Goal: Task Accomplishment & Management: Use online tool/utility

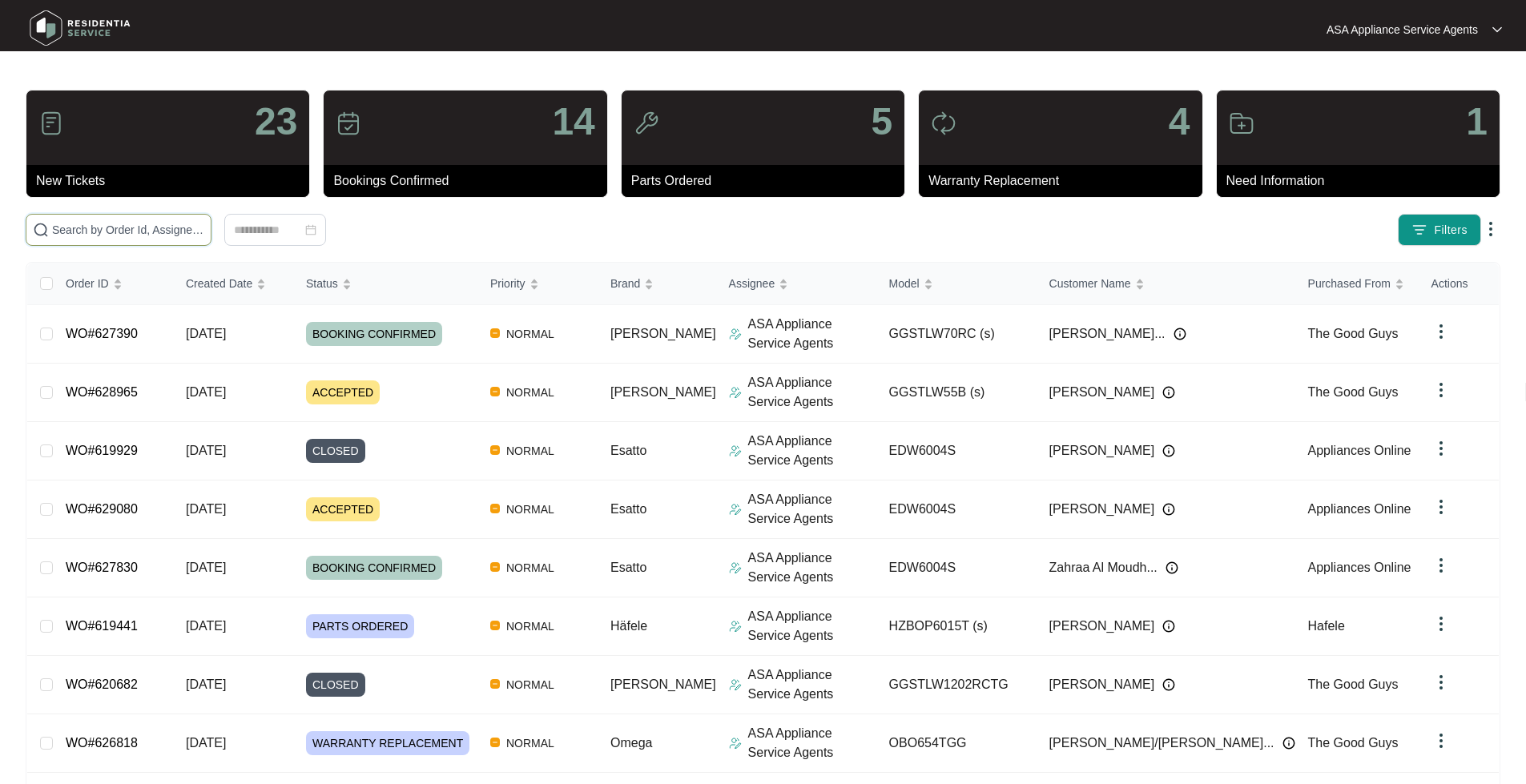
click at [187, 229] on input "text" at bounding box center [128, 229] width 152 height 17
paste input "627830"
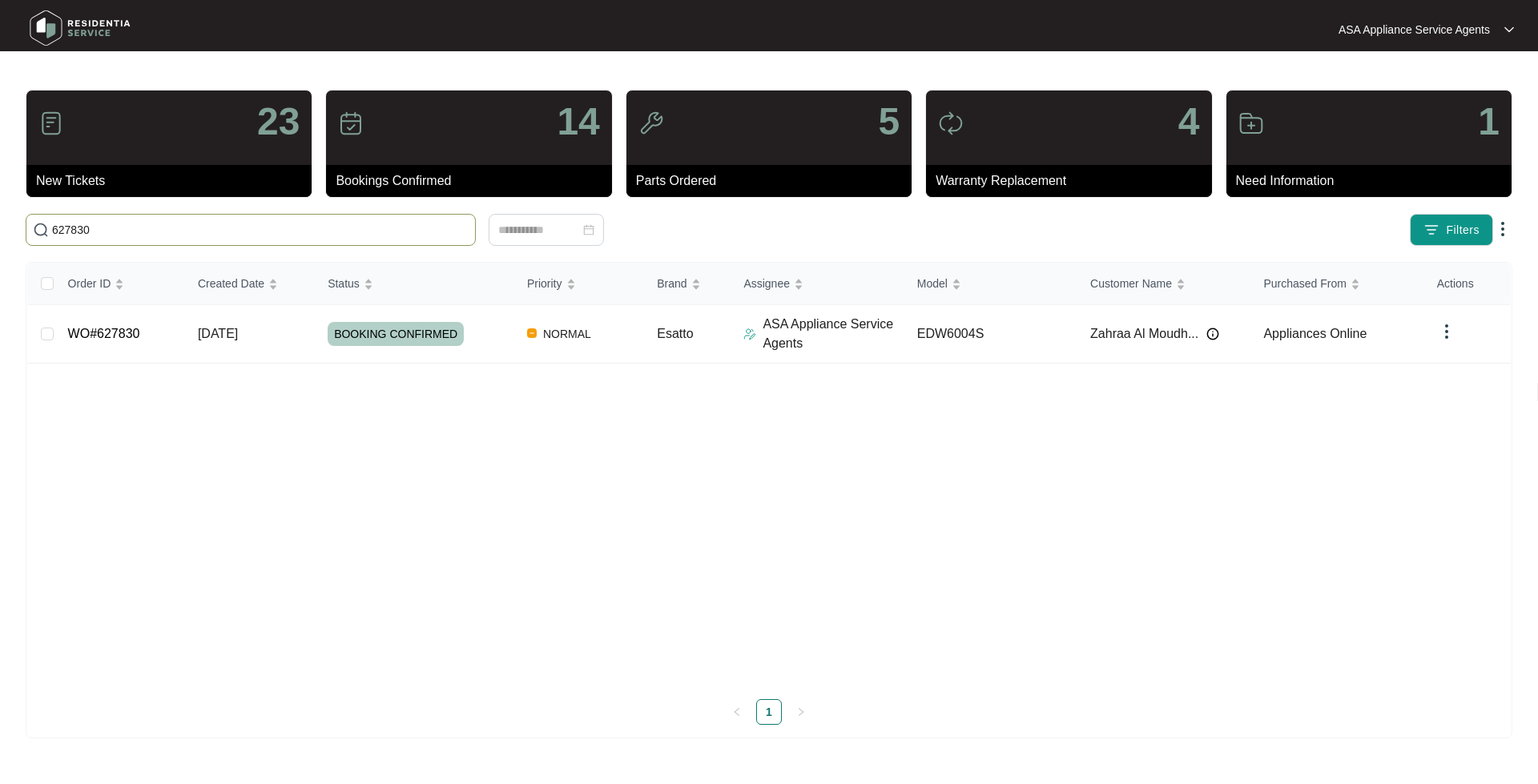
type input "627830"
click at [77, 343] on td "WO#627830" at bounding box center [120, 334] width 130 height 58
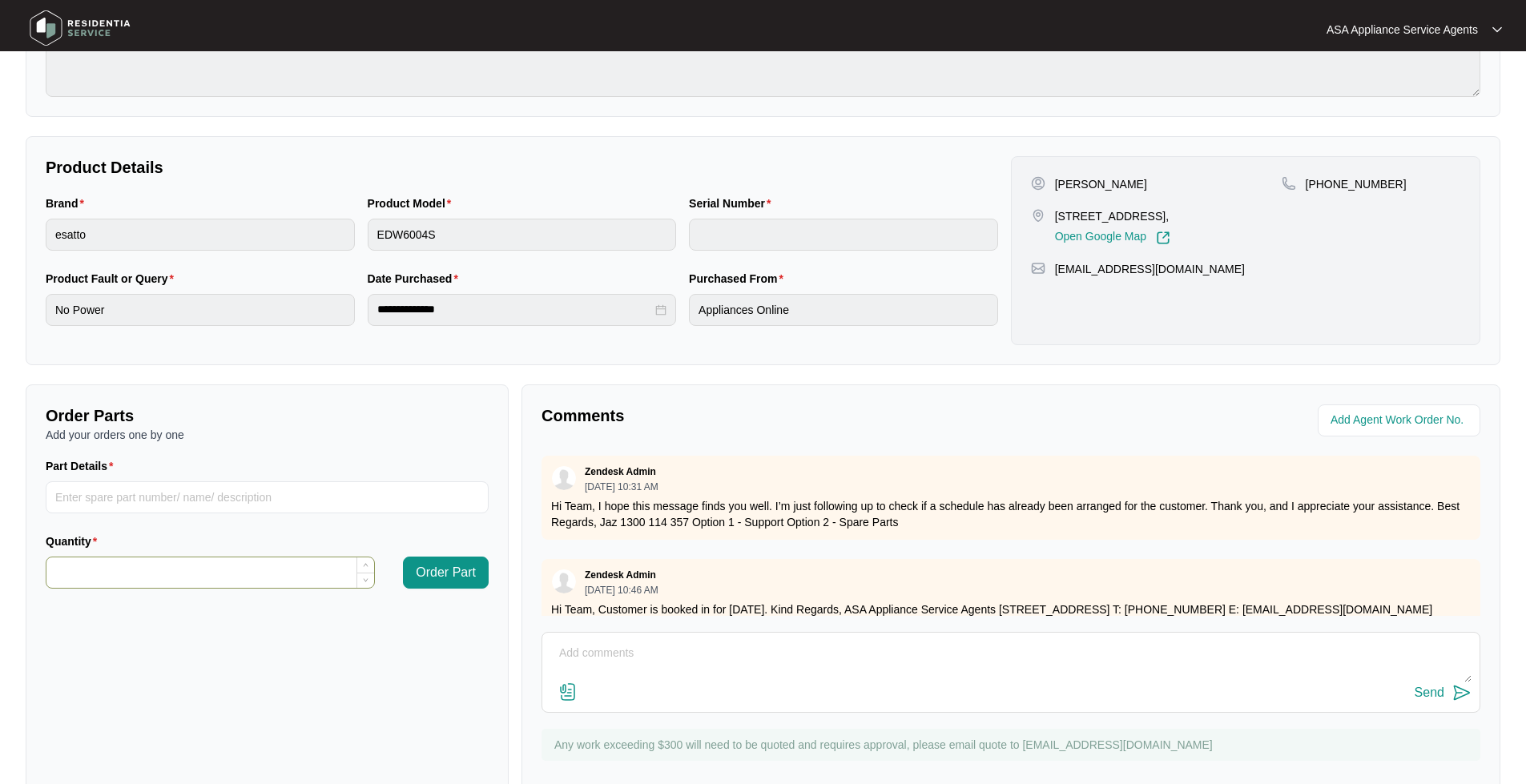
scroll to position [240, 0]
click at [81, 483] on input "Part Details" at bounding box center [267, 496] width 443 height 32
paste input "SP20404"
drag, startPoint x: 286, startPoint y: 499, endPoint x: 0, endPoint y: 393, distance: 305.0
type input "SP20404 Display panel"
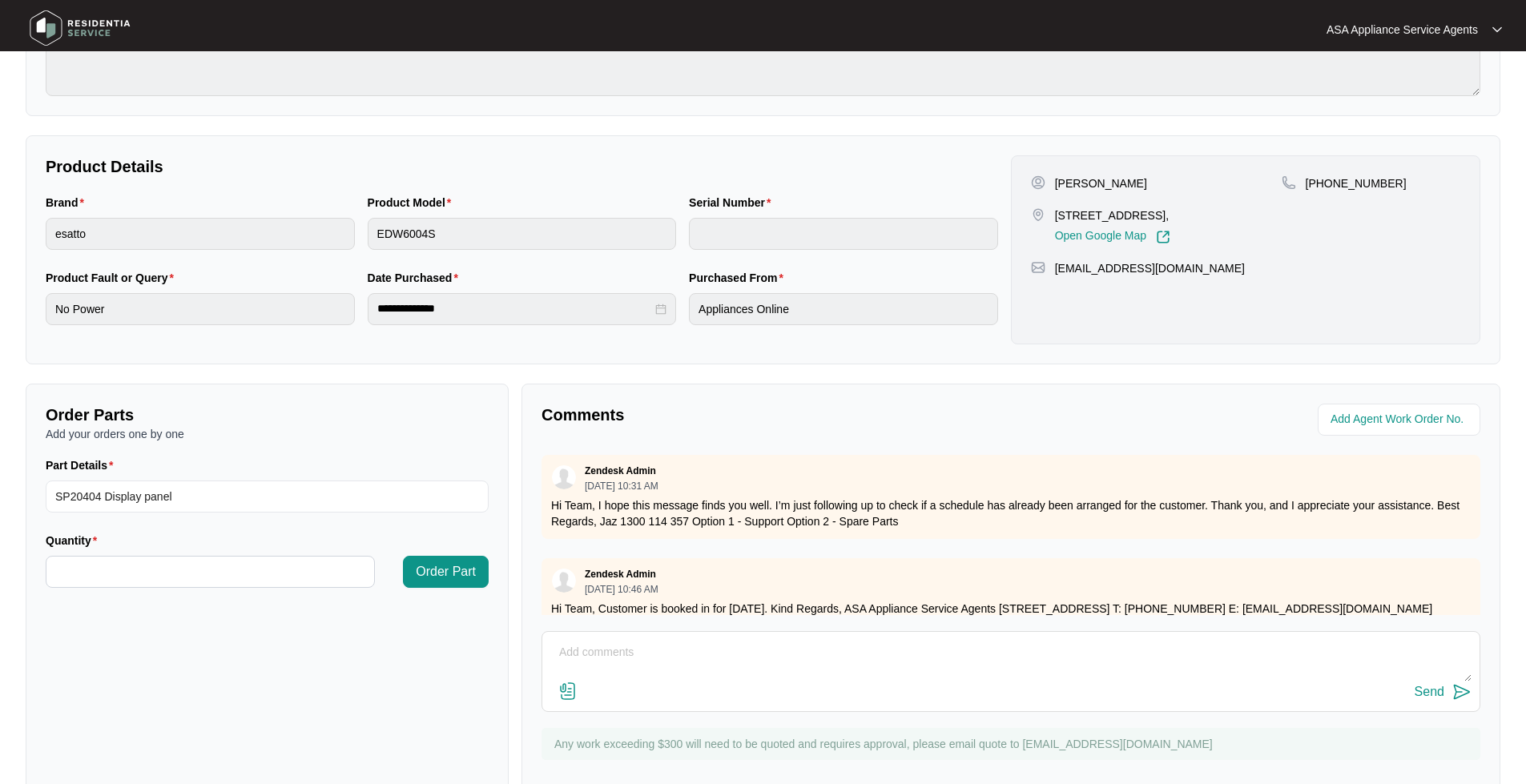
drag, startPoint x: 0, startPoint y: 393, endPoint x: 366, endPoint y: 467, distance: 373.4
click at [366, 467] on div "Part Details" at bounding box center [267, 468] width 443 height 24
click at [78, 572] on input "Quantity" at bounding box center [210, 571] width 328 height 31
type input "*"
click at [456, 565] on span "Order Part" at bounding box center [446, 571] width 60 height 19
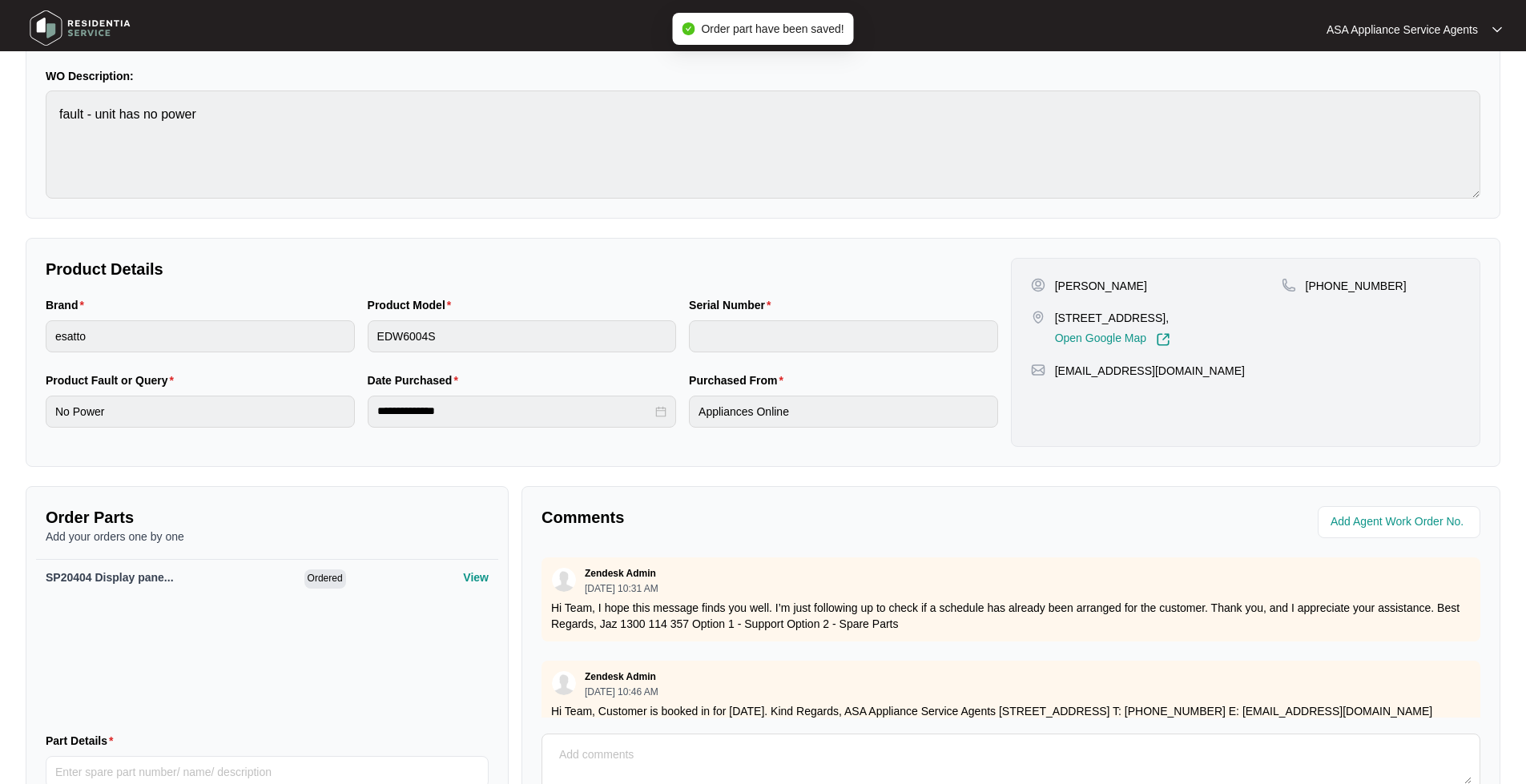
scroll to position [0, 0]
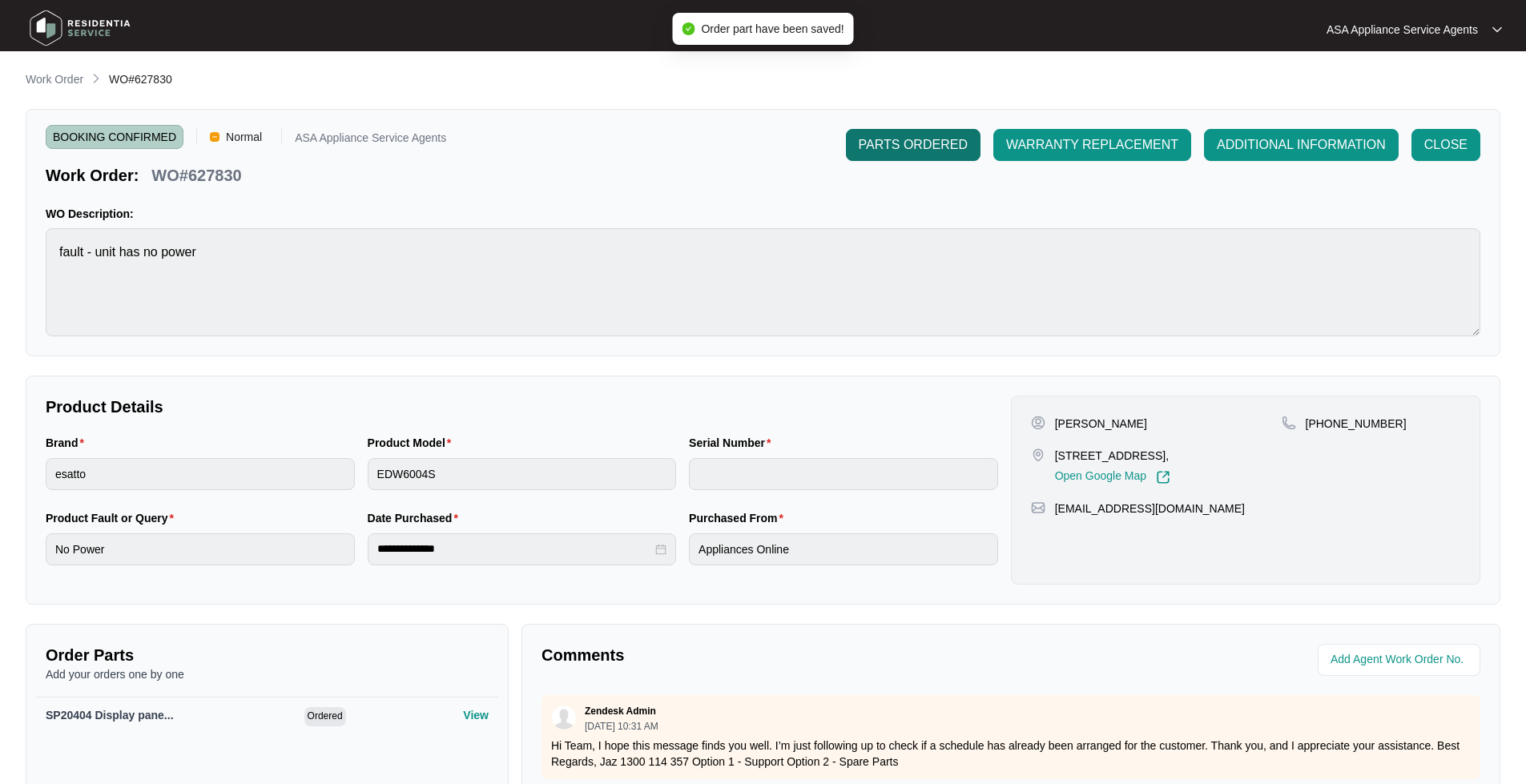
click at [916, 160] on button "PARTS ORDERED" at bounding box center [913, 145] width 135 height 32
